Goal: Task Accomplishment & Management: Manage account settings

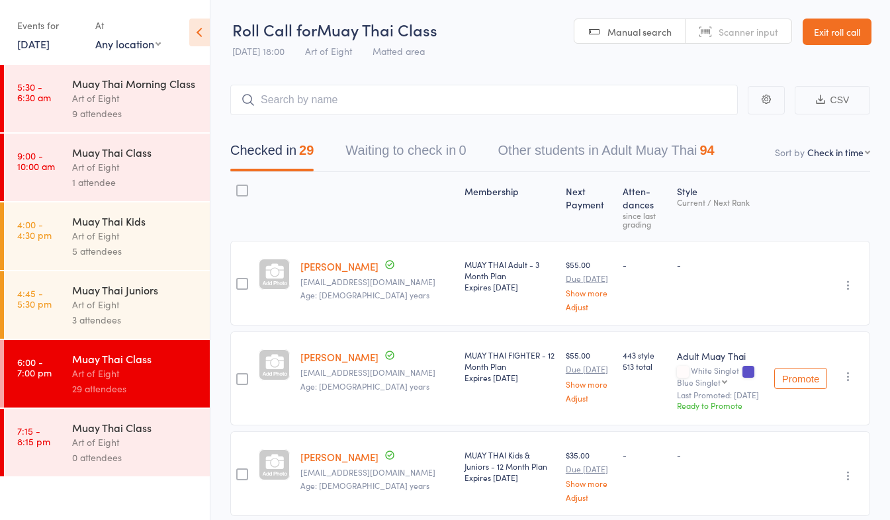
click at [817, 34] on link "Exit roll call" at bounding box center [837, 32] width 69 height 26
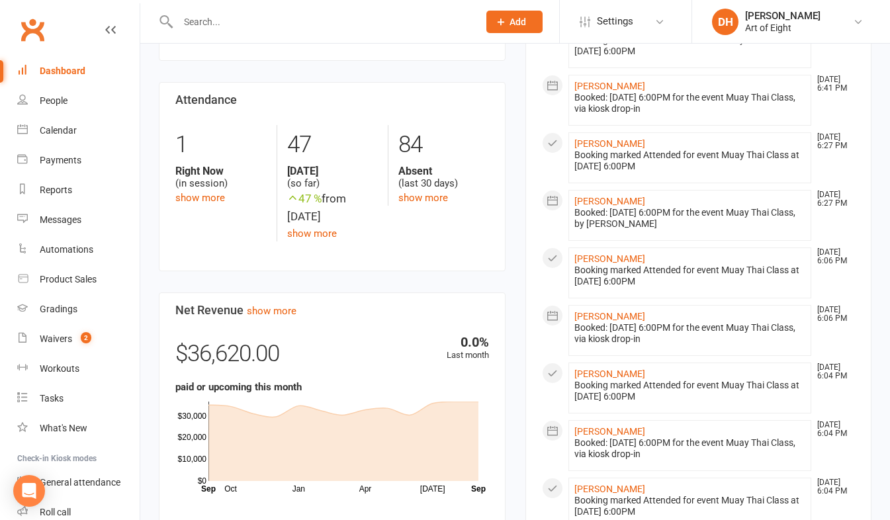
scroll to position [596, 0]
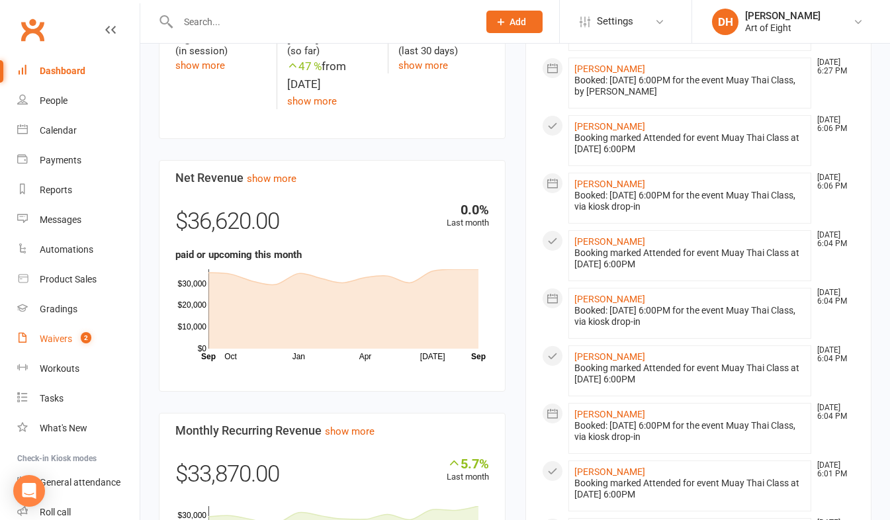
click at [60, 339] on div "Waivers" at bounding box center [56, 339] width 32 height 11
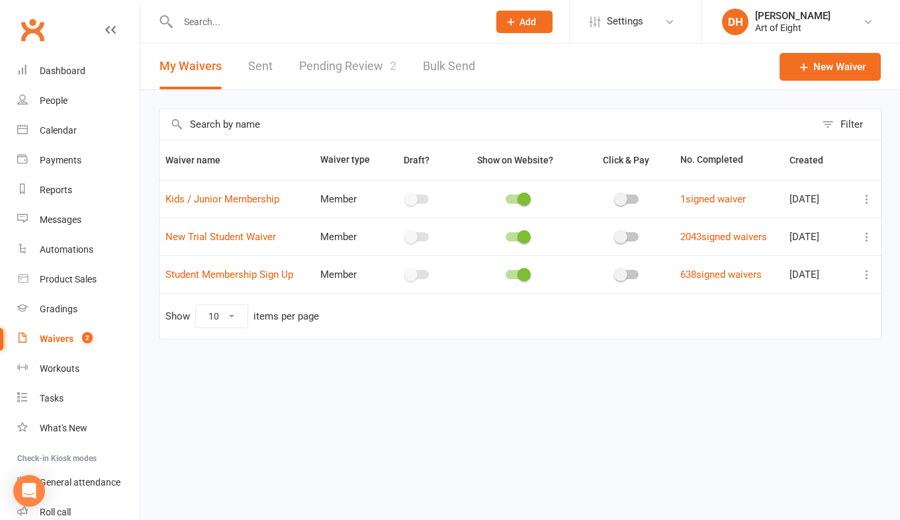
click at [349, 68] on link "Pending Review 2" at bounding box center [347, 67] width 97 height 46
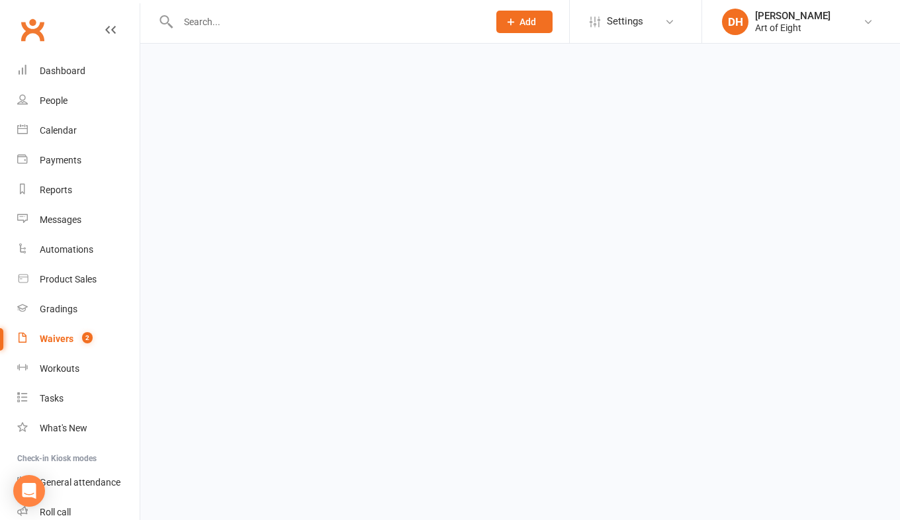
select select "50"
